Goal: Information Seeking & Learning: Find contact information

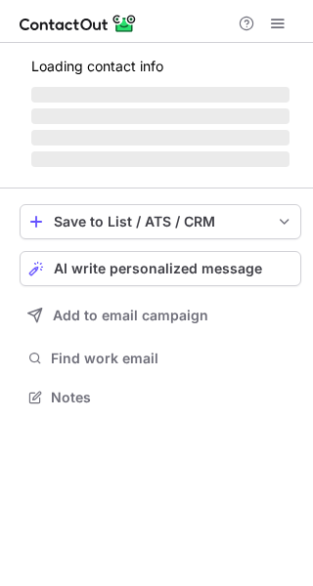
scroll to position [409, 313]
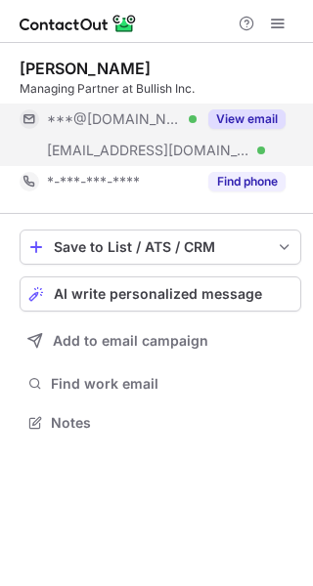
click at [262, 113] on button "View email" at bounding box center [246, 119] width 77 height 20
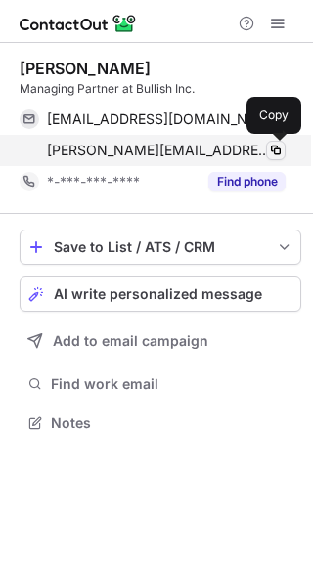
click at [270, 149] on span at bounding box center [276, 151] width 16 height 16
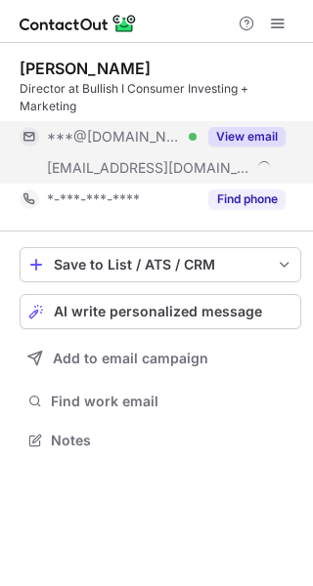
scroll to position [427, 313]
click at [231, 132] on button "View email" at bounding box center [246, 137] width 77 height 20
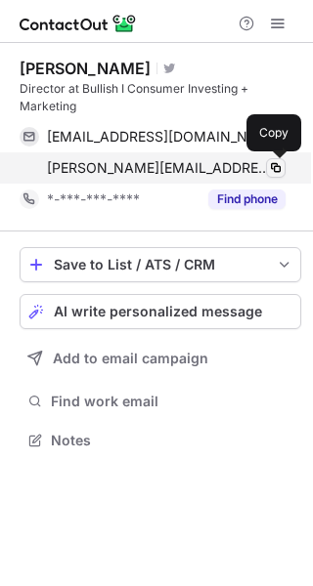
click at [273, 165] on span at bounding box center [276, 168] width 16 height 16
